Goal: Find specific page/section: Find specific page/section

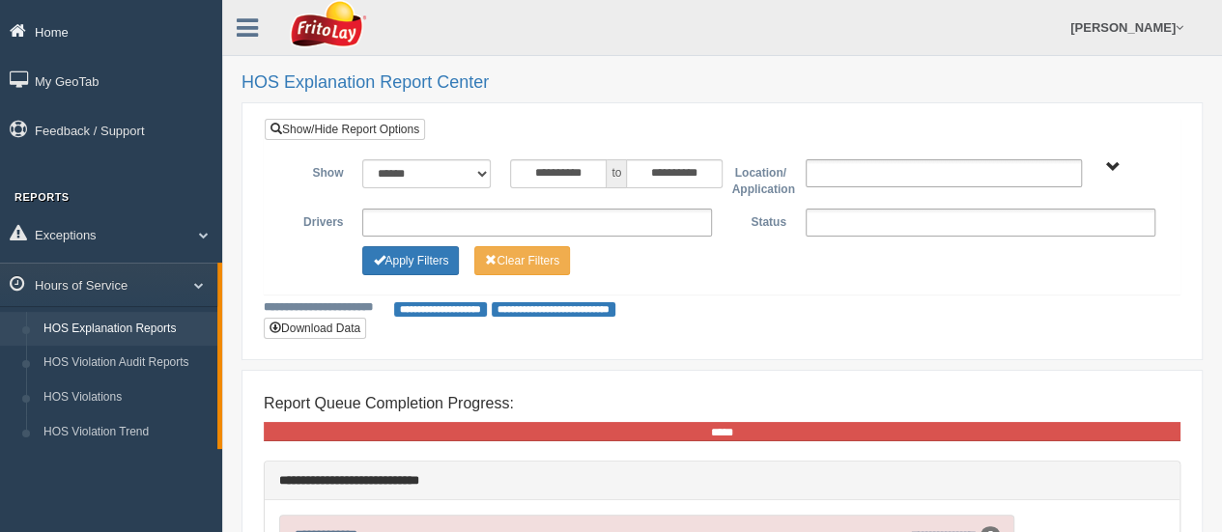
click at [137, 30] on link "Home" at bounding box center [111, 31] width 222 height 43
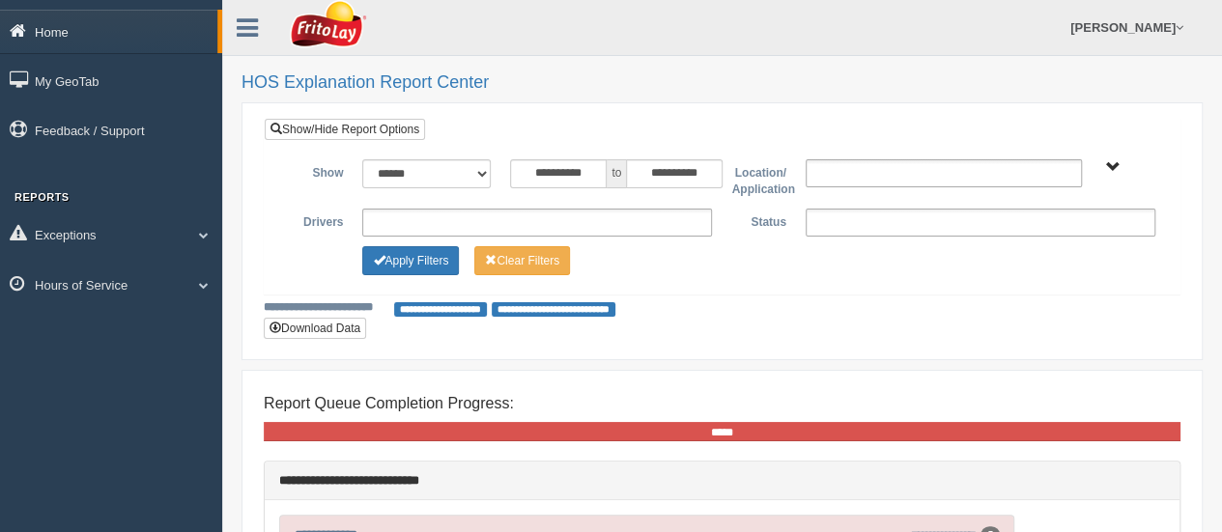
click at [44, 28] on link "Home" at bounding box center [108, 31] width 217 height 43
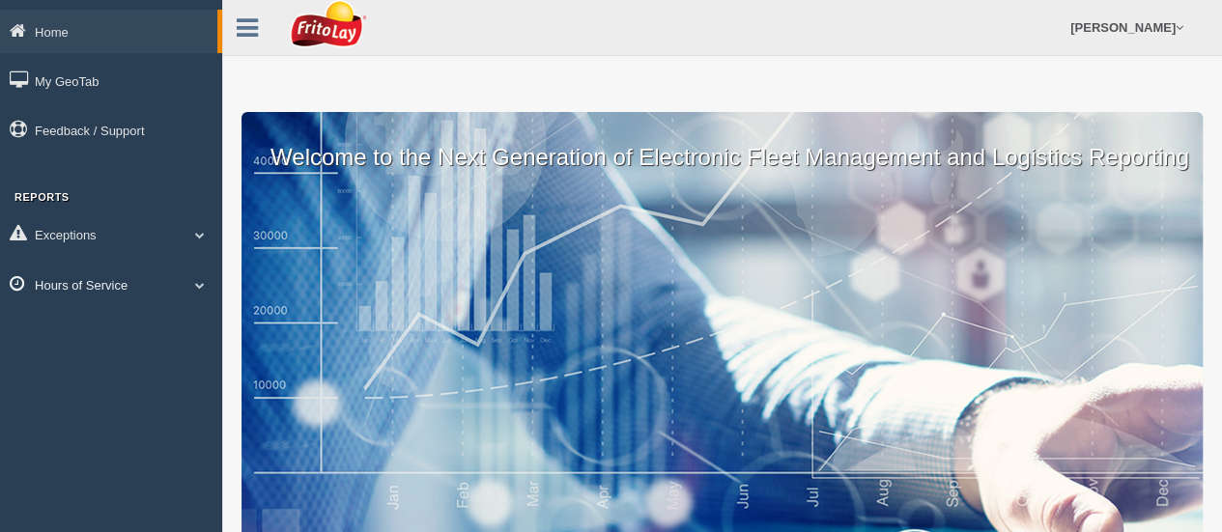
click at [86, 278] on link "Hours of Service" at bounding box center [111, 284] width 222 height 43
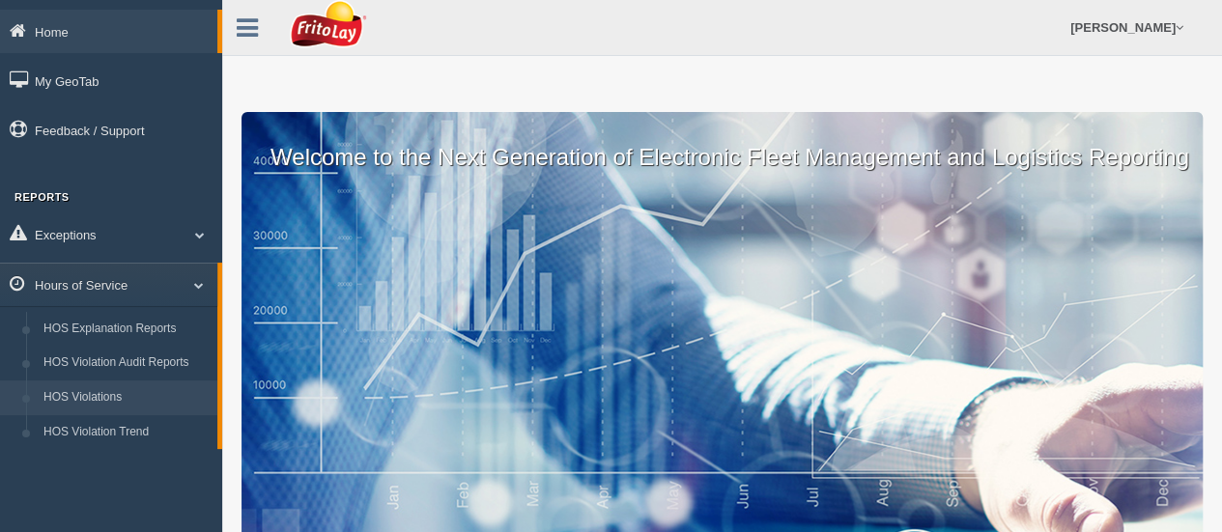
click at [122, 400] on link "HOS Violations" at bounding box center [126, 398] width 183 height 35
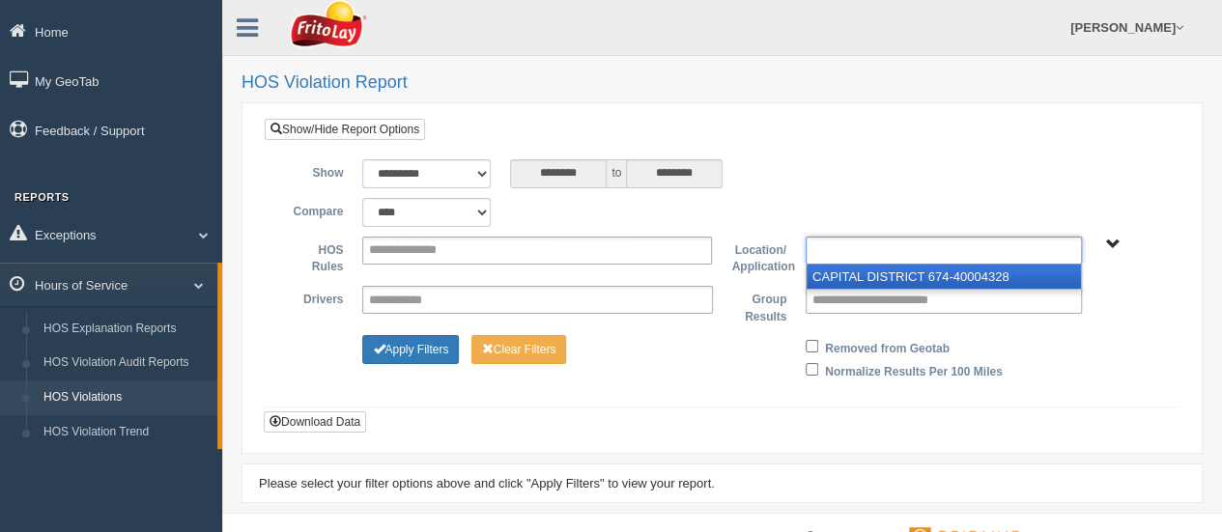
click at [1068, 258] on ul at bounding box center [944, 251] width 276 height 28
click at [1031, 275] on li "CAPITAL DISTRICT 674-40004328" at bounding box center [944, 277] width 274 height 24
